Goal: Find specific page/section: Find specific page/section

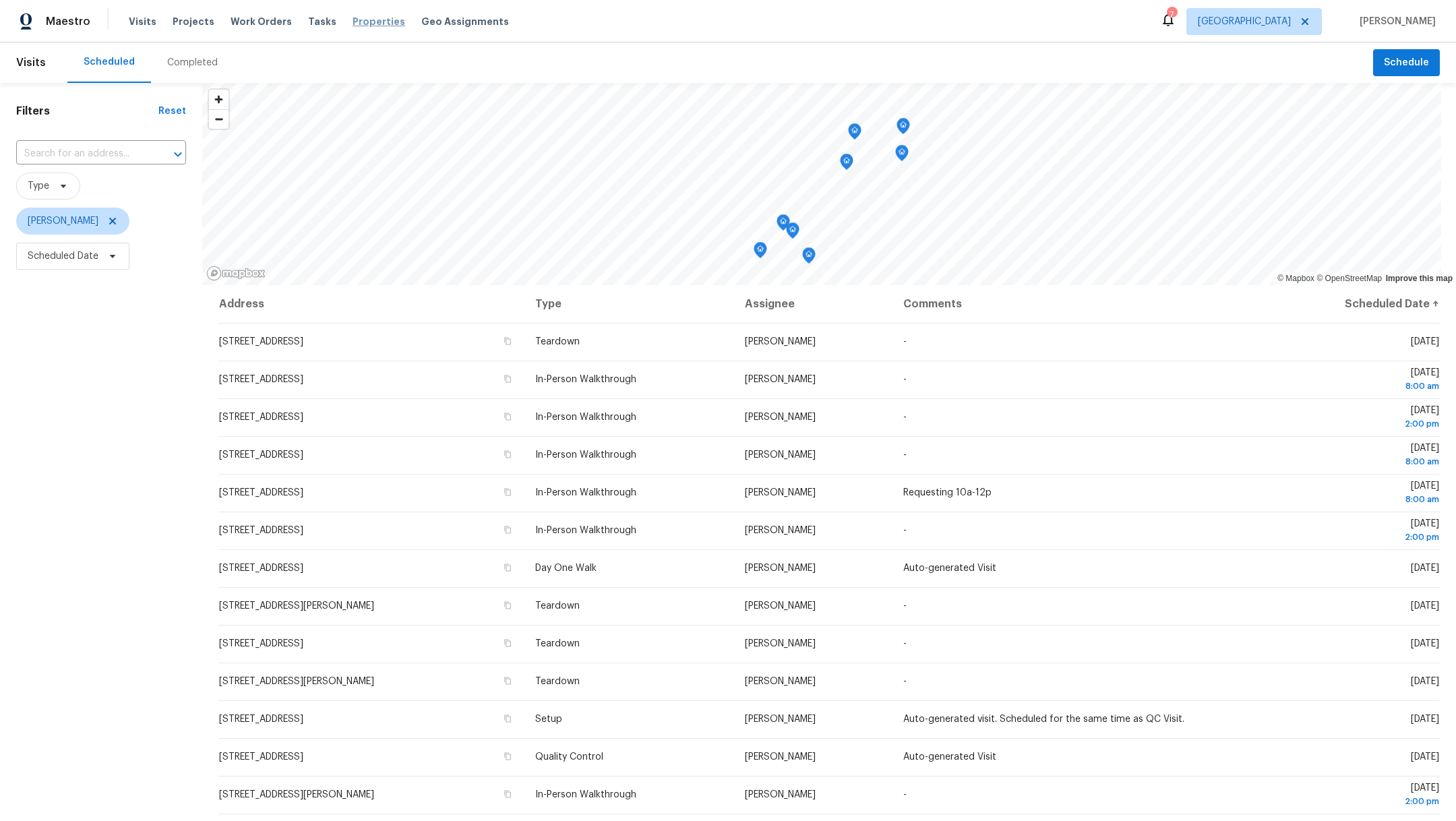
click at [371, 20] on span "Properties" at bounding box center [378, 22] width 53 height 14
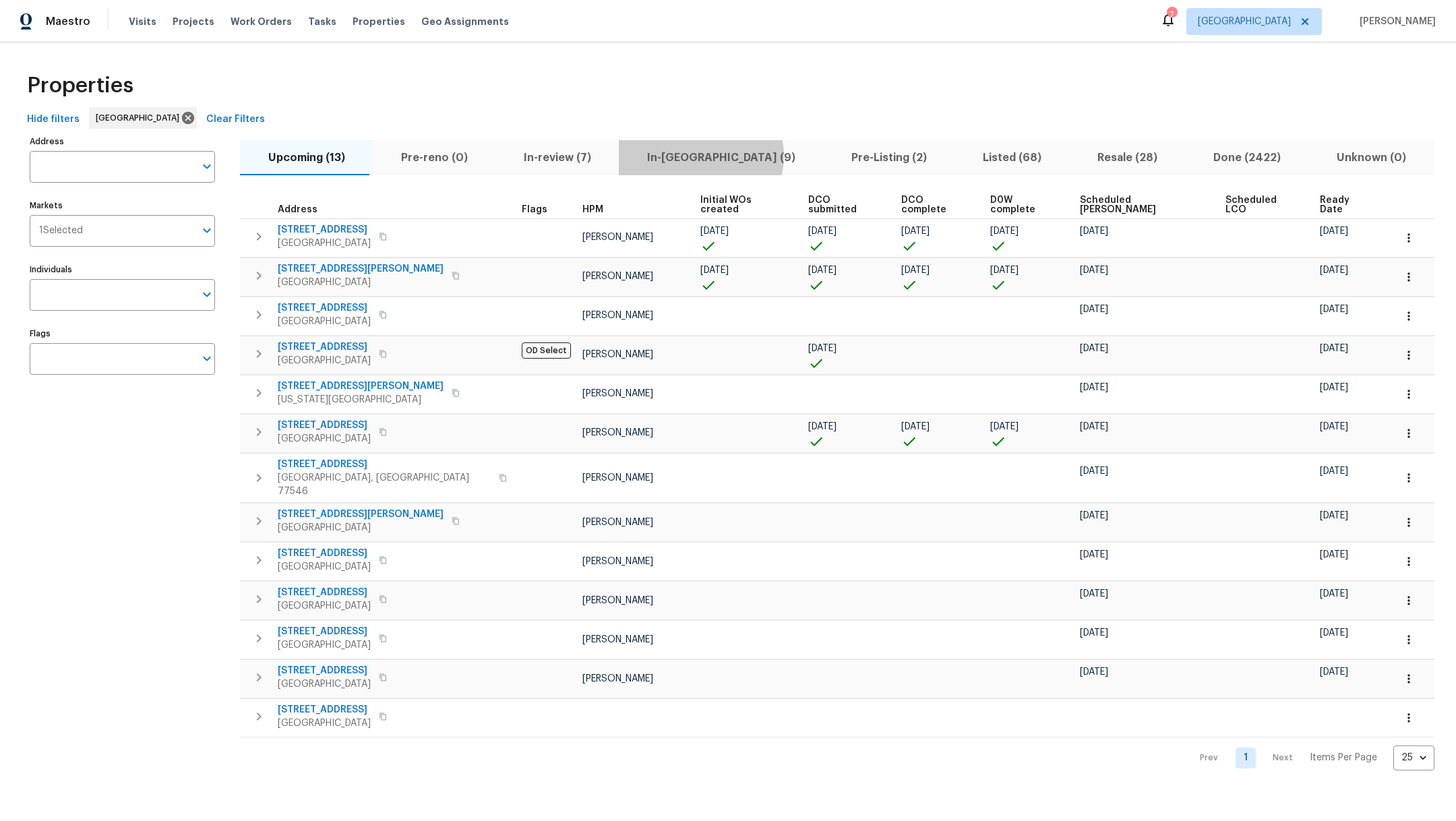
click at [686, 156] on span "In-[GEOGRAPHIC_DATA] (9)" at bounding box center [721, 157] width 188 height 19
